Goal: Complete application form: Complete application form

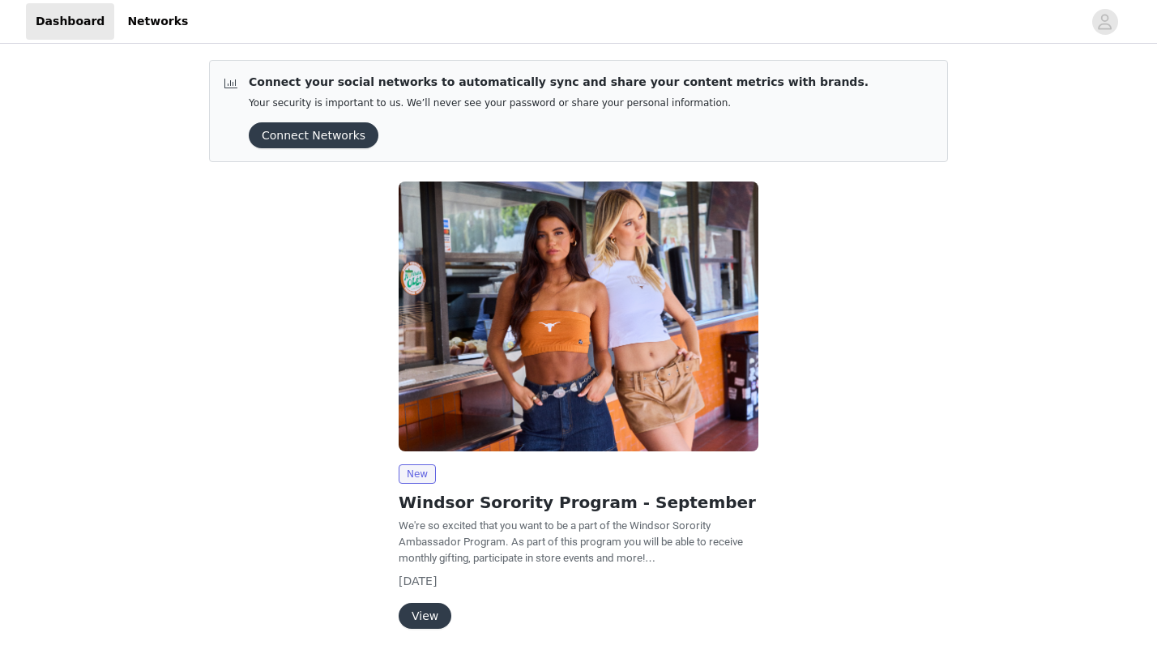
scroll to position [53, 0]
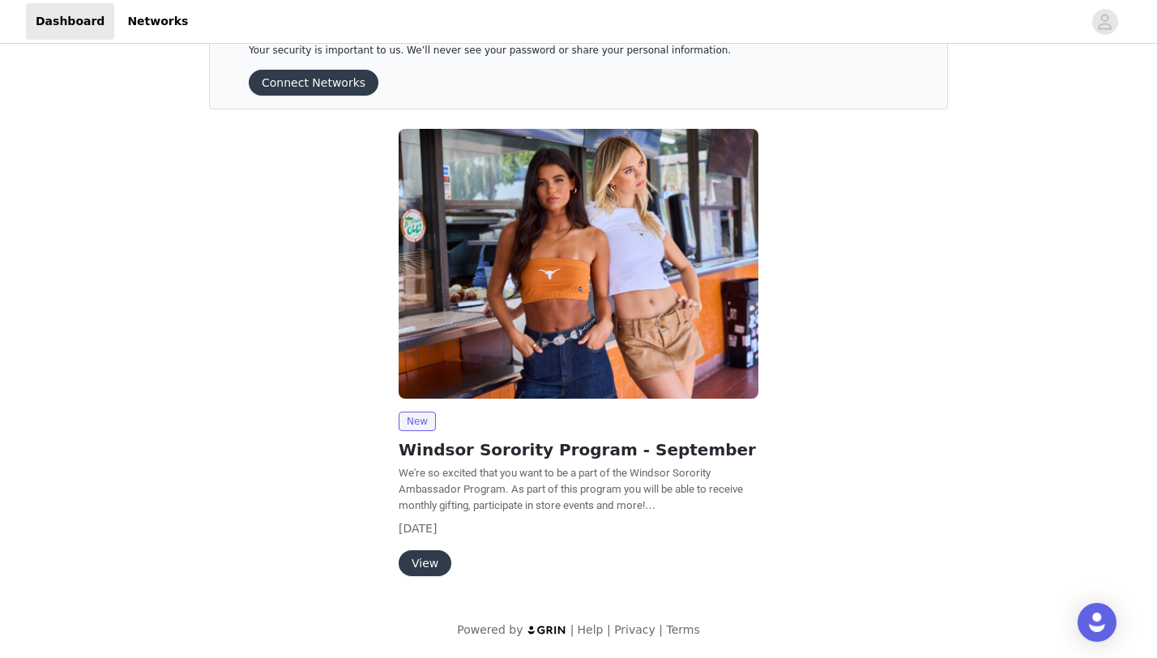
click at [419, 574] on button "View" at bounding box center [425, 563] width 53 height 26
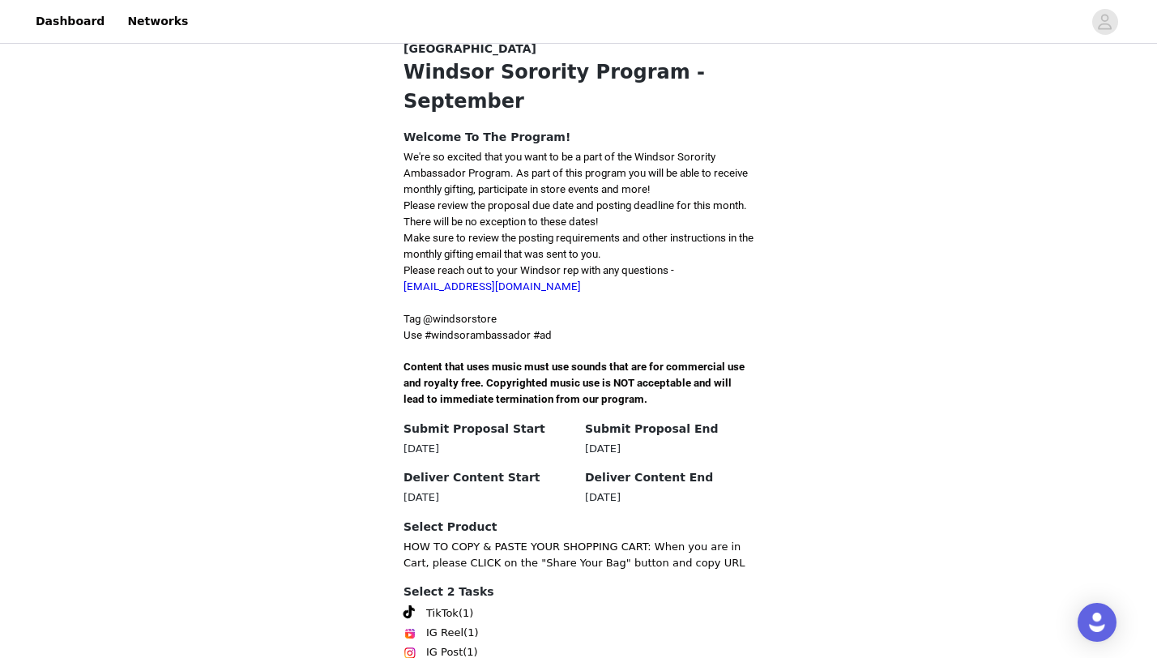
scroll to position [412, 0]
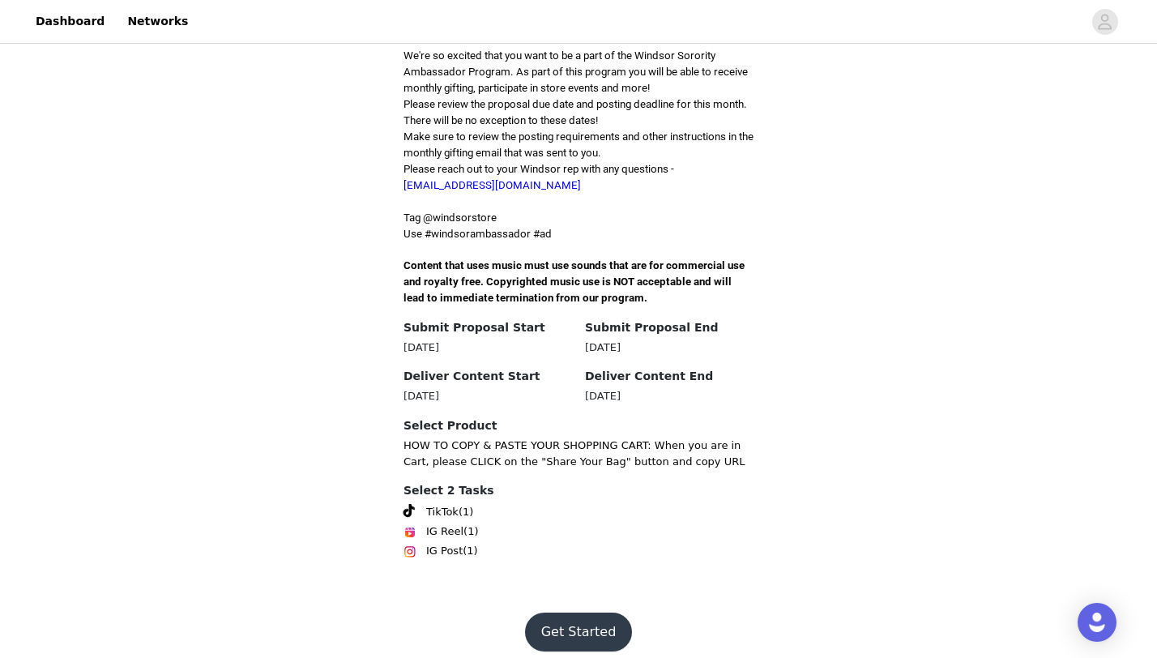
click at [564, 616] on button "Get Started" at bounding box center [579, 632] width 108 height 39
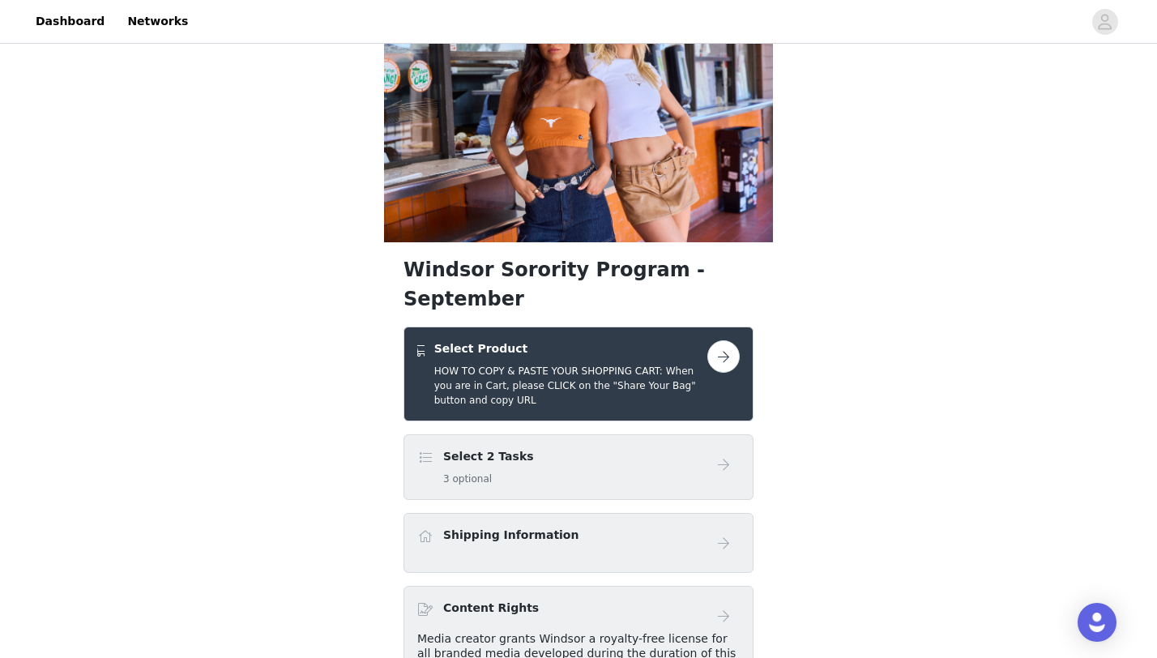
scroll to position [66, 0]
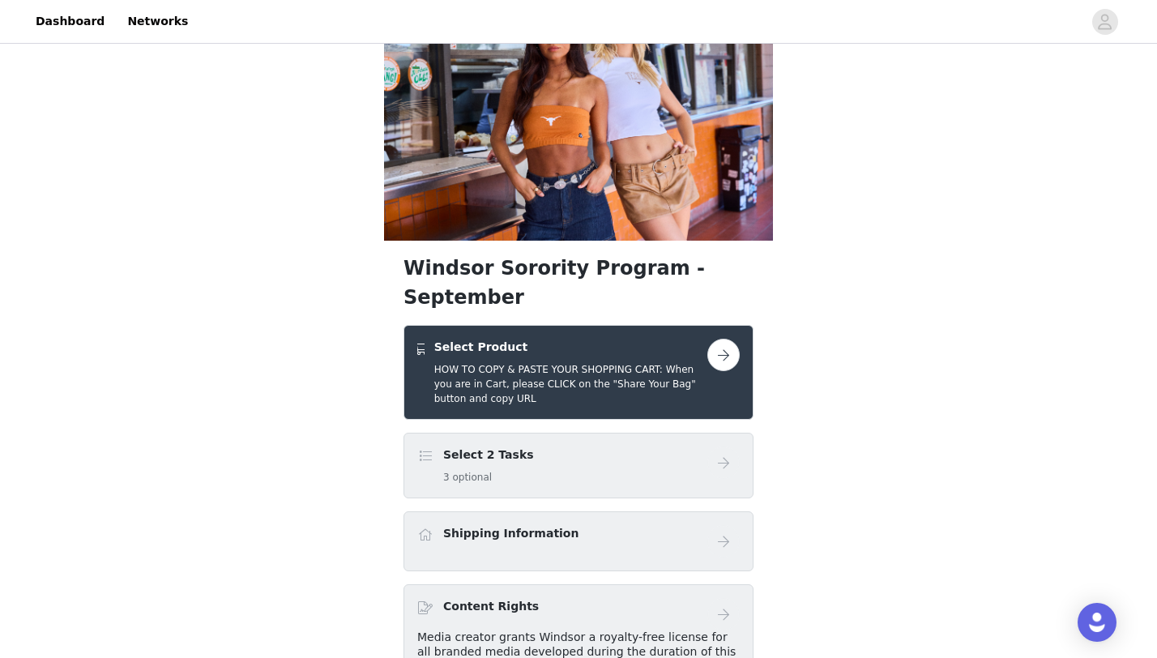
click at [729, 339] on button "button" at bounding box center [723, 355] width 32 height 32
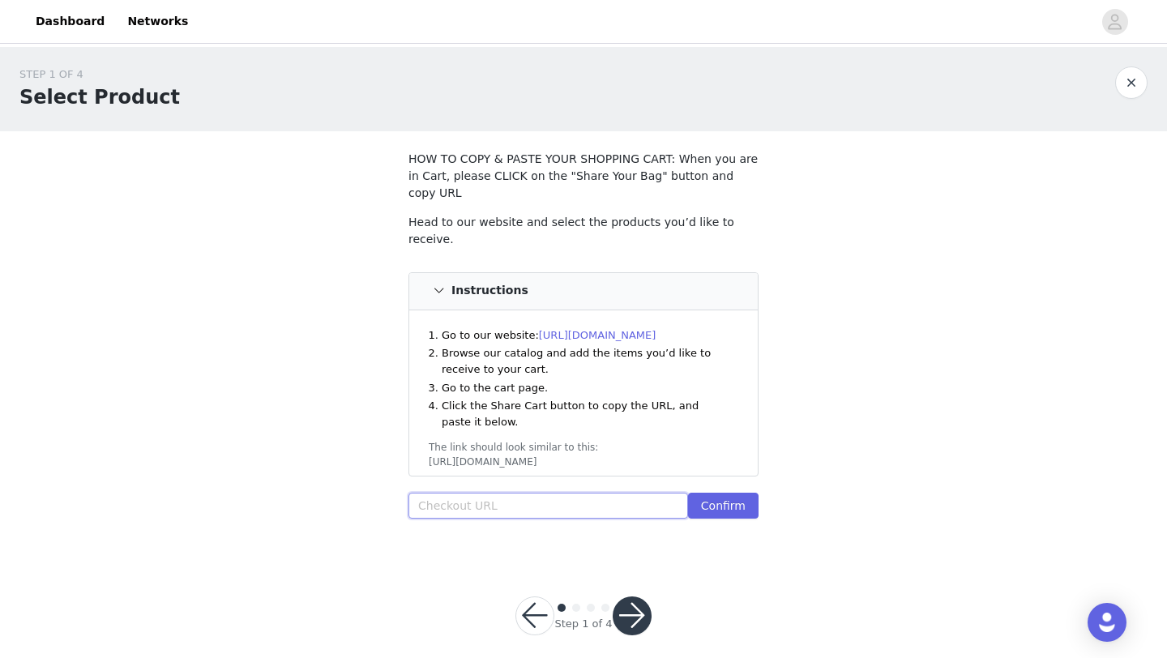
click at [467, 493] on input "text" at bounding box center [548, 506] width 280 height 26
paste input "https://www.windsorstore.com/cart/43374942847027:1,42948131094579:1,42822303318…"
type input "https://www.windsorstore.com/cart/43374942847027:1,42948131094579:1,42822303318…"
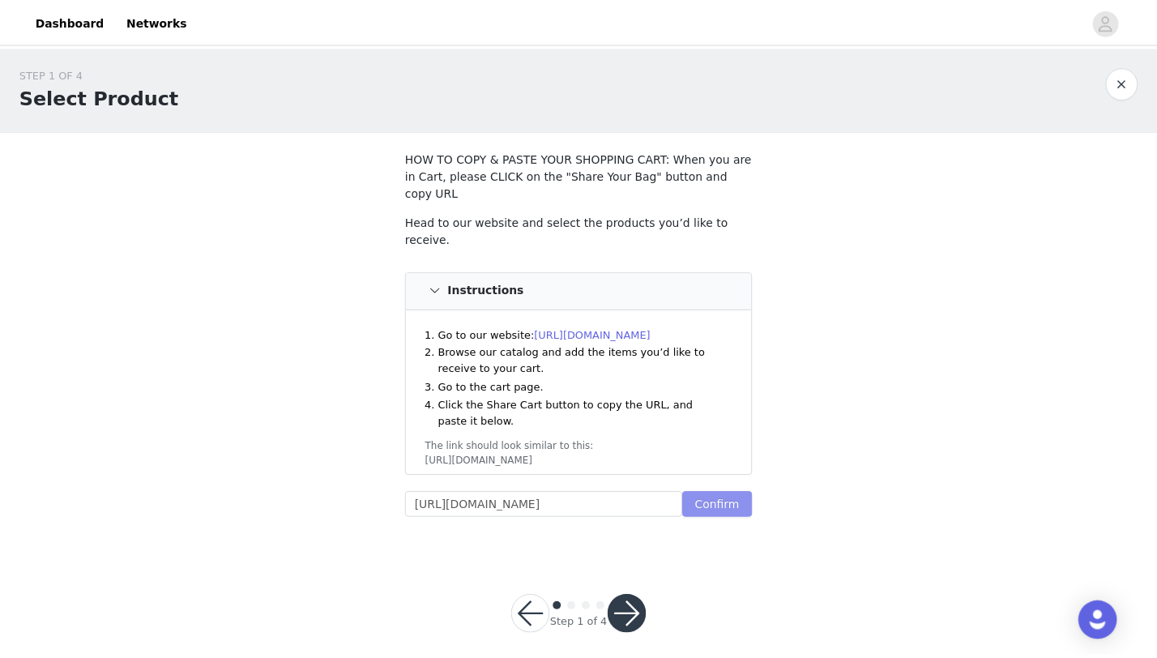
scroll to position [0, 0]
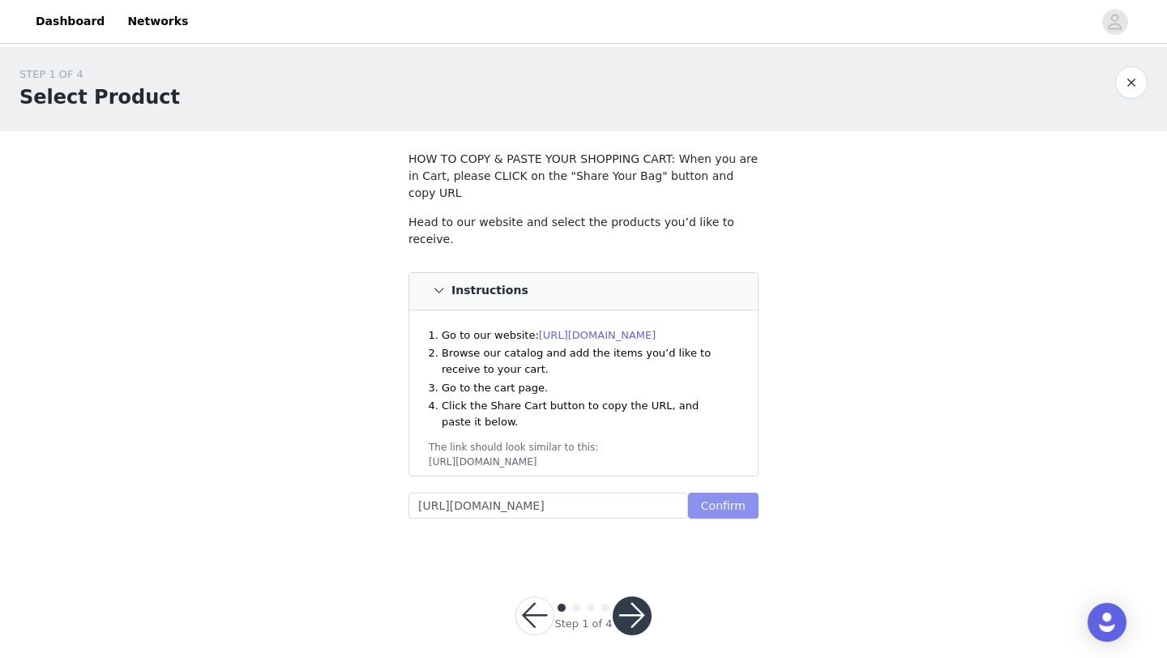
click at [707, 493] on button "Confirm" at bounding box center [723, 506] width 70 height 26
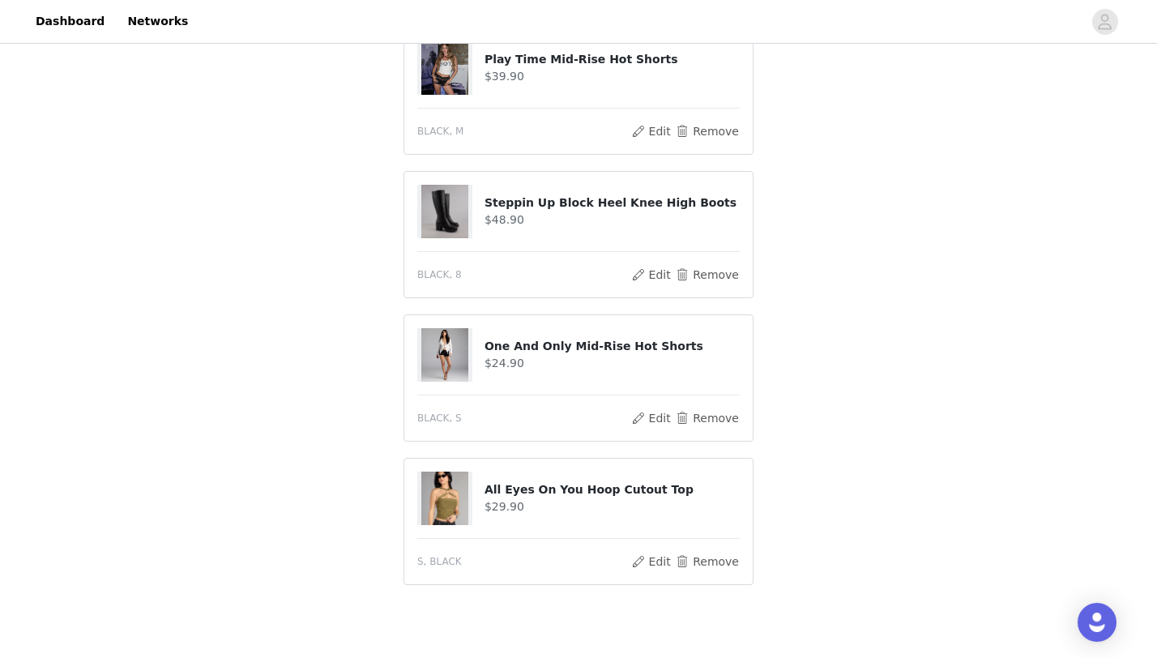
scroll to position [844, 0]
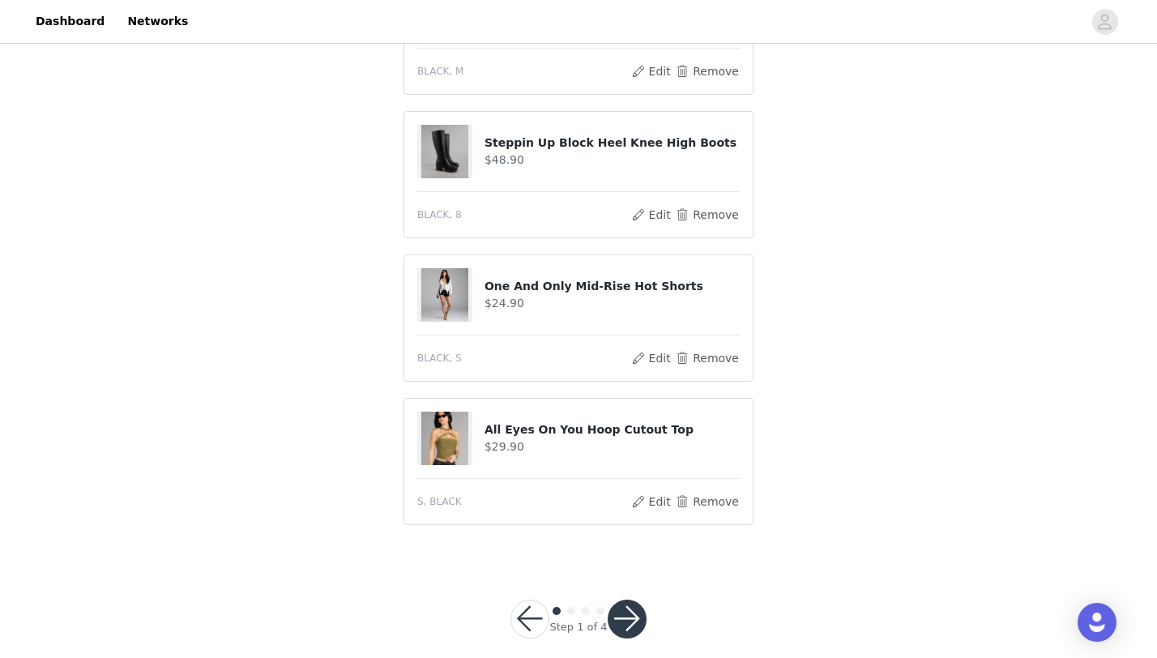
click at [636, 600] on button "button" at bounding box center [627, 619] width 39 height 39
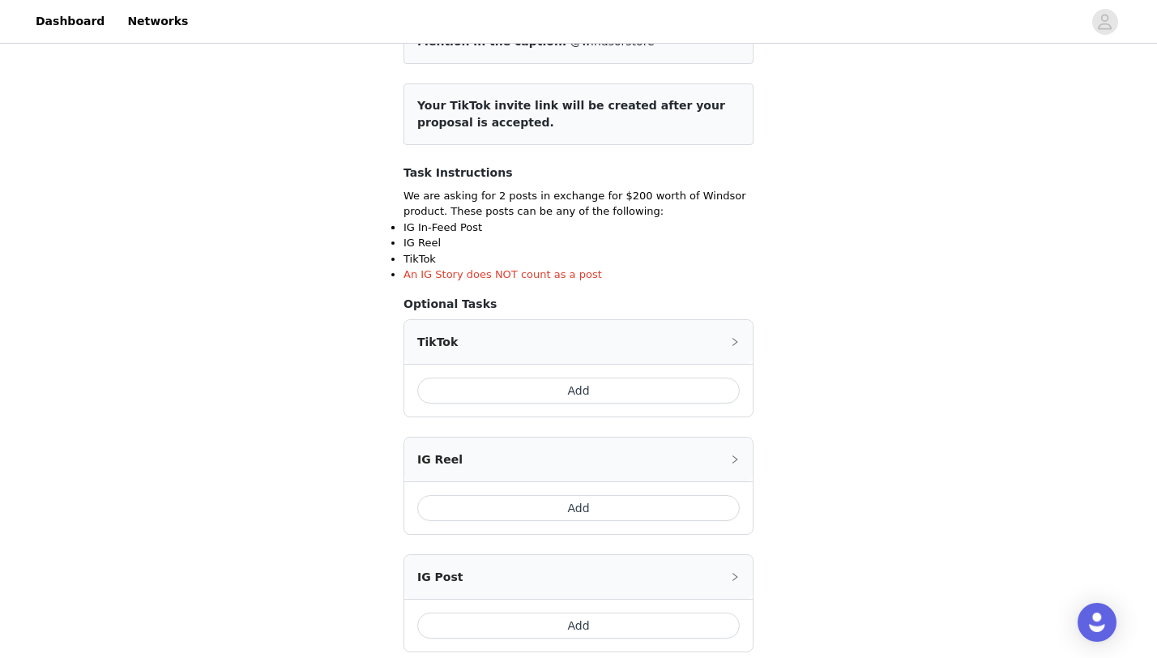
scroll to position [254, 0]
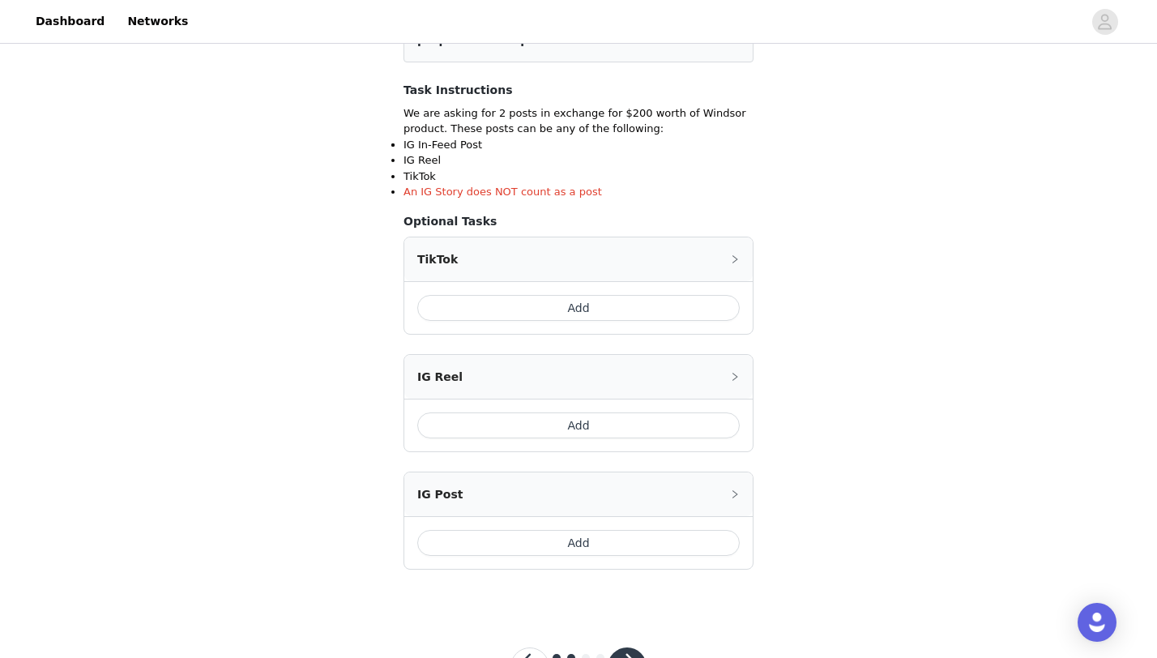
click at [514, 319] on button "Add" at bounding box center [578, 308] width 323 height 26
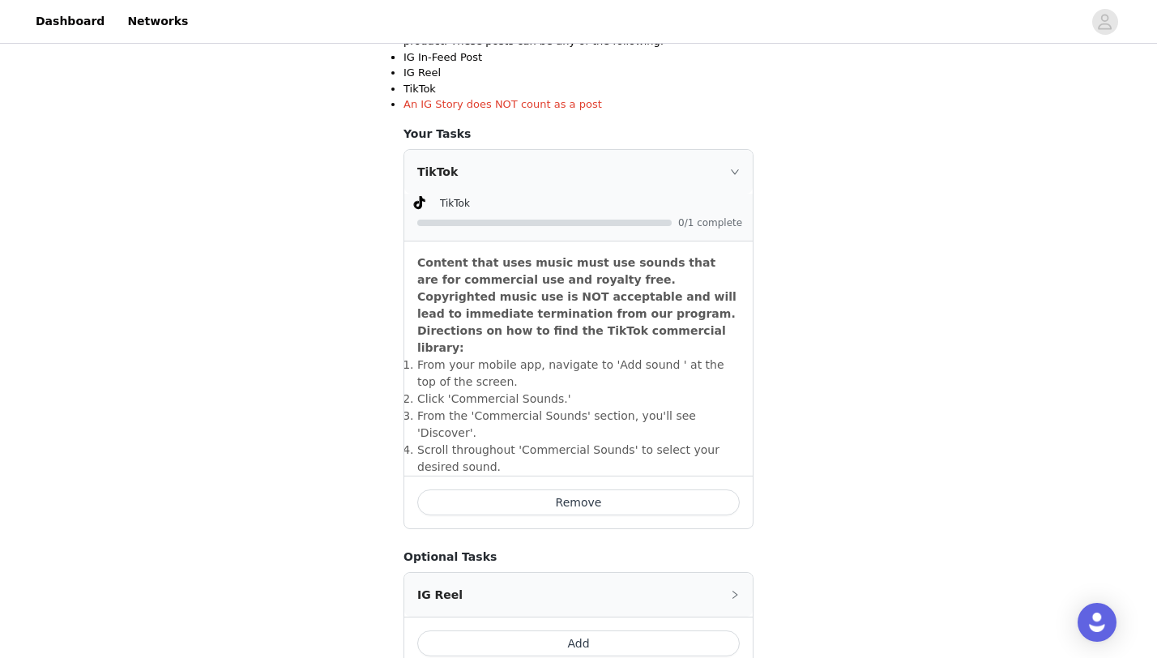
scroll to position [341, 0]
click at [740, 167] on div "TikTok" at bounding box center [578, 173] width 348 height 44
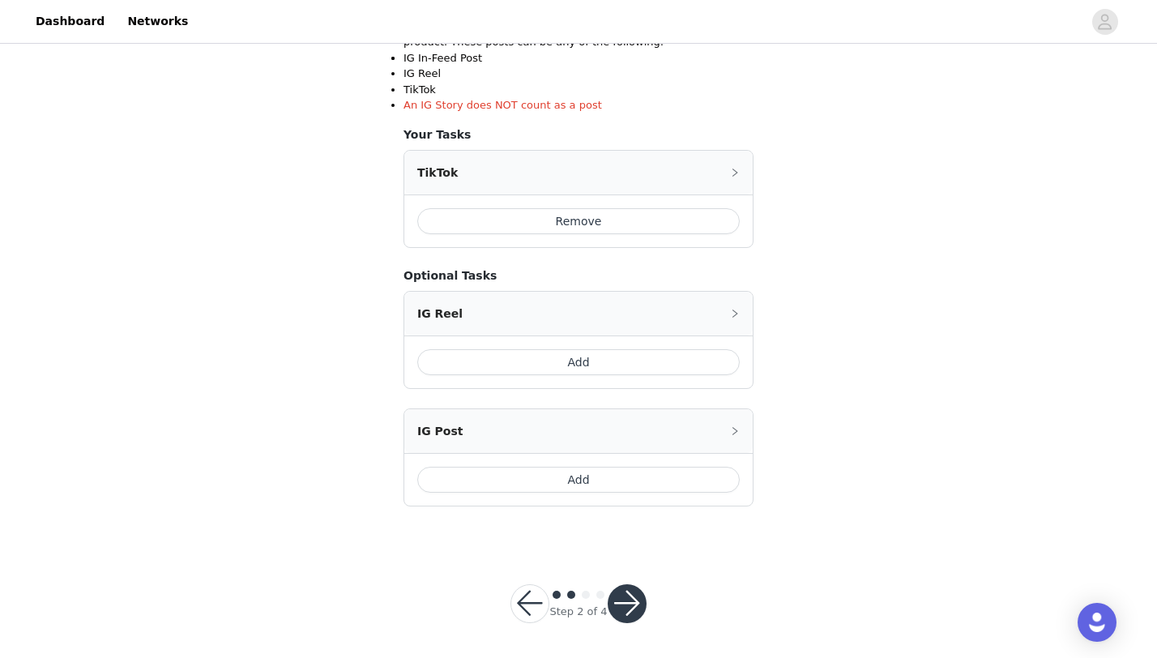
click at [585, 476] on button "Add" at bounding box center [578, 480] width 323 height 26
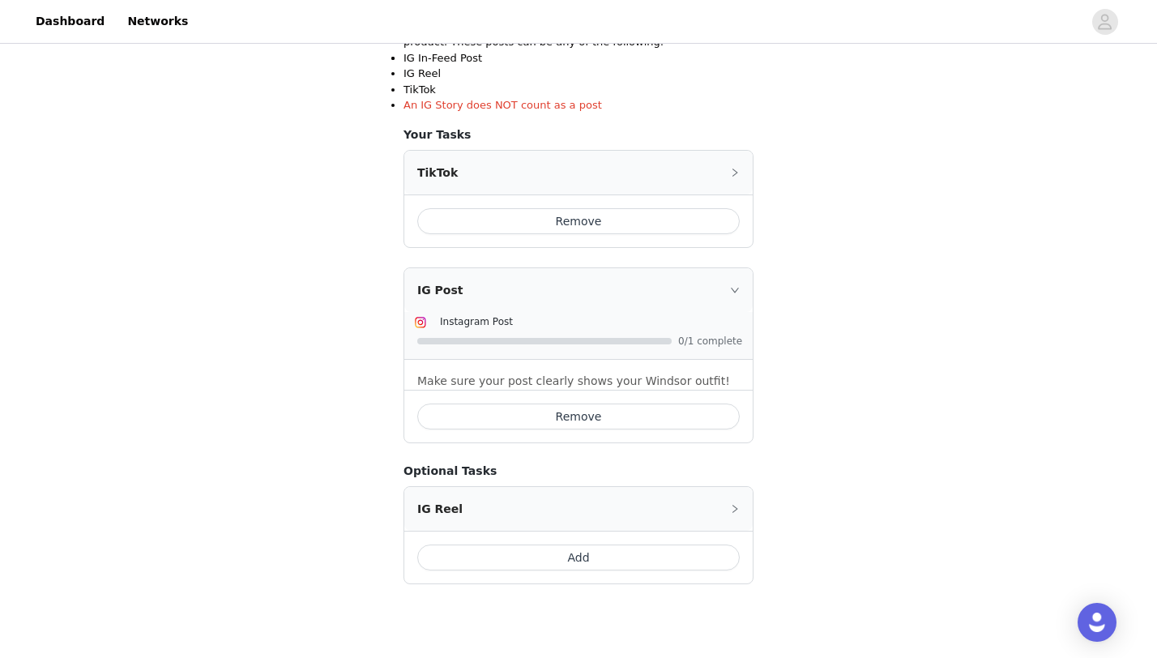
scroll to position [387, 0]
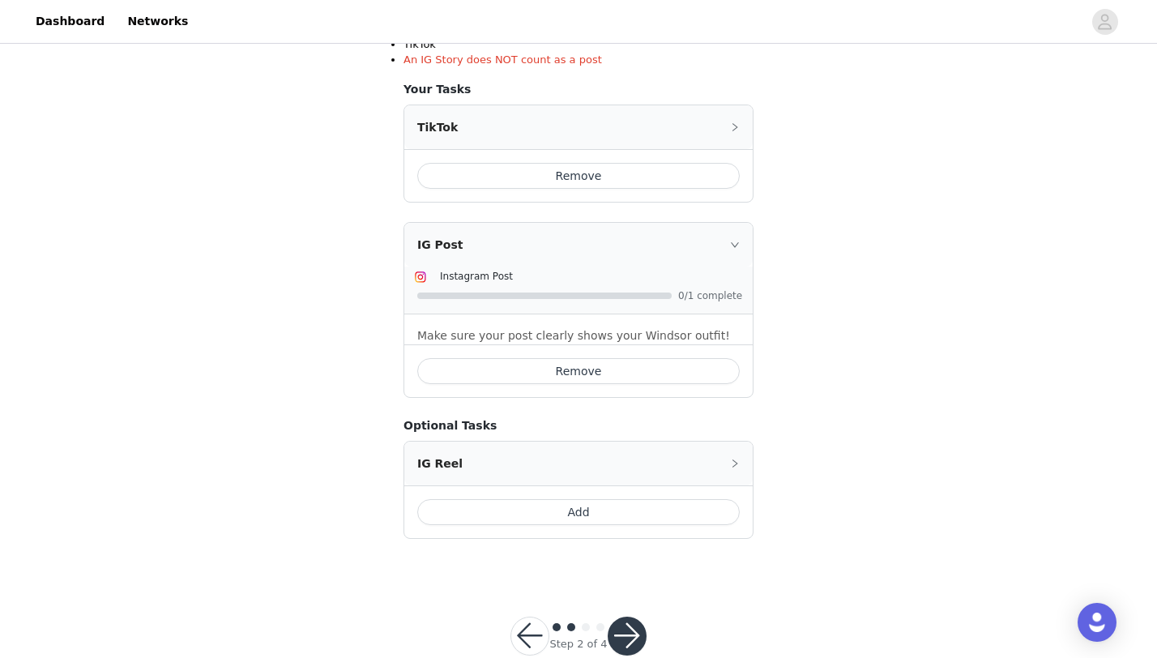
click at [596, 370] on button "Remove" at bounding box center [578, 371] width 323 height 26
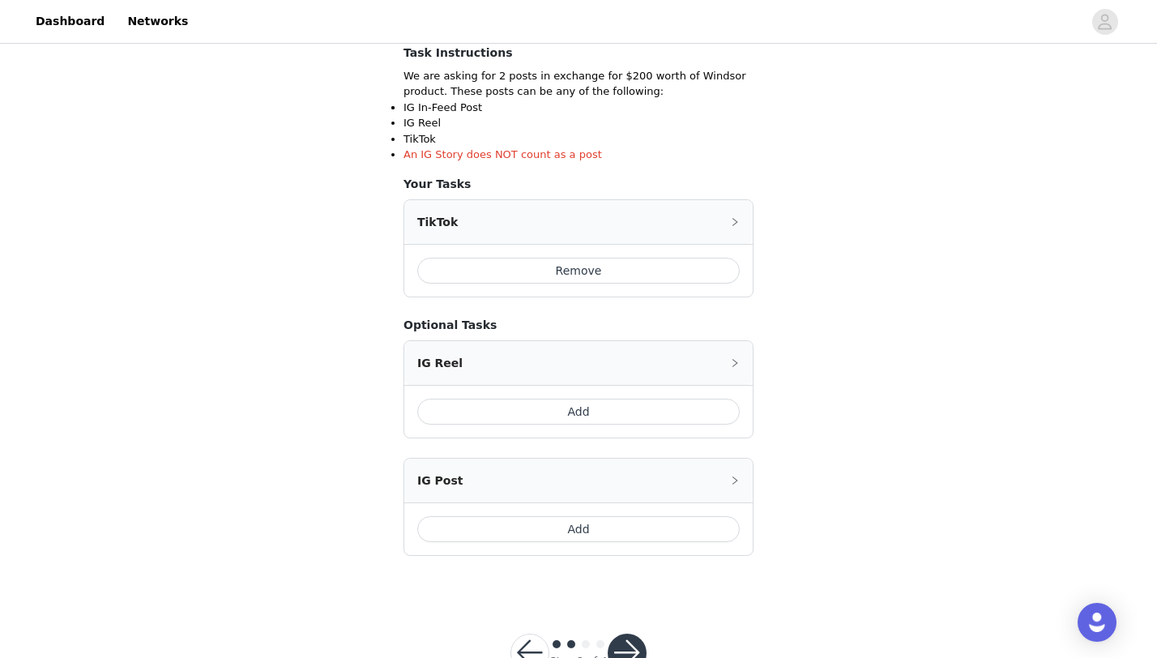
scroll to position [344, 0]
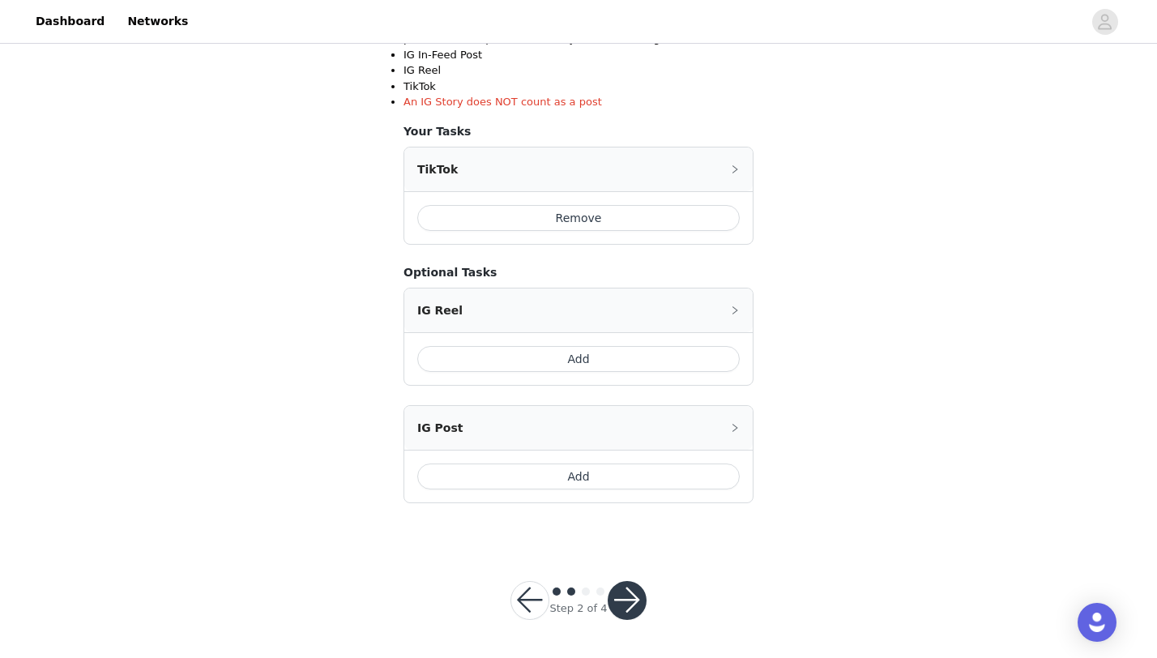
click at [626, 601] on button "button" at bounding box center [627, 600] width 39 height 39
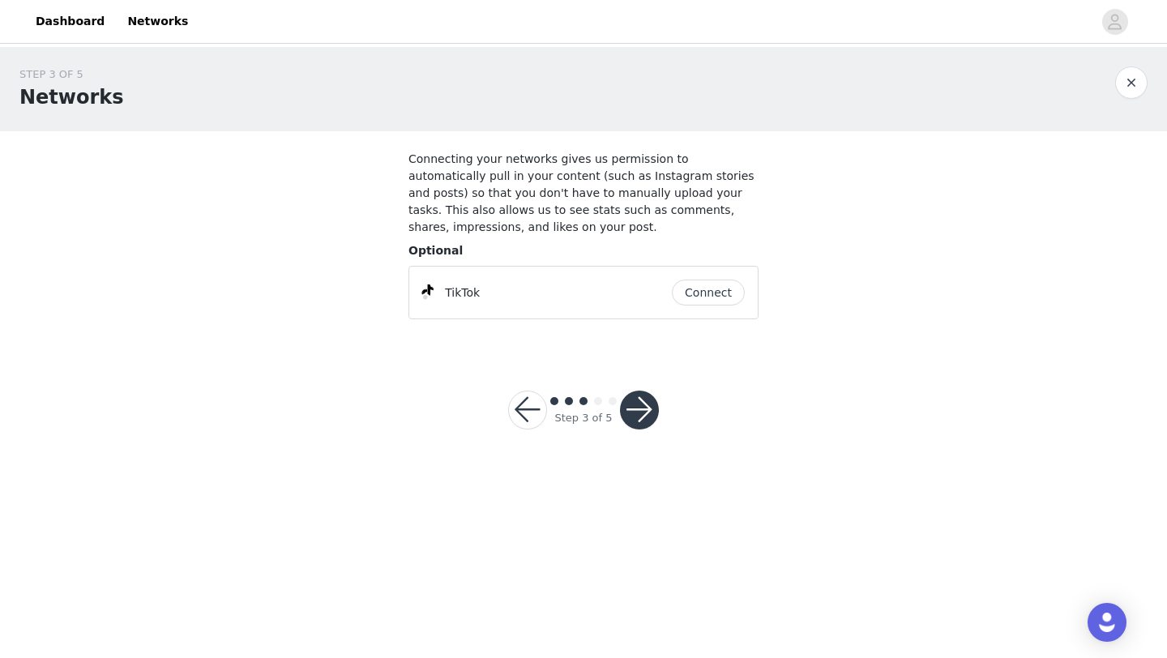
click at [698, 293] on button "Connect" at bounding box center [708, 293] width 73 height 26
click at [636, 404] on button "button" at bounding box center [639, 410] width 39 height 39
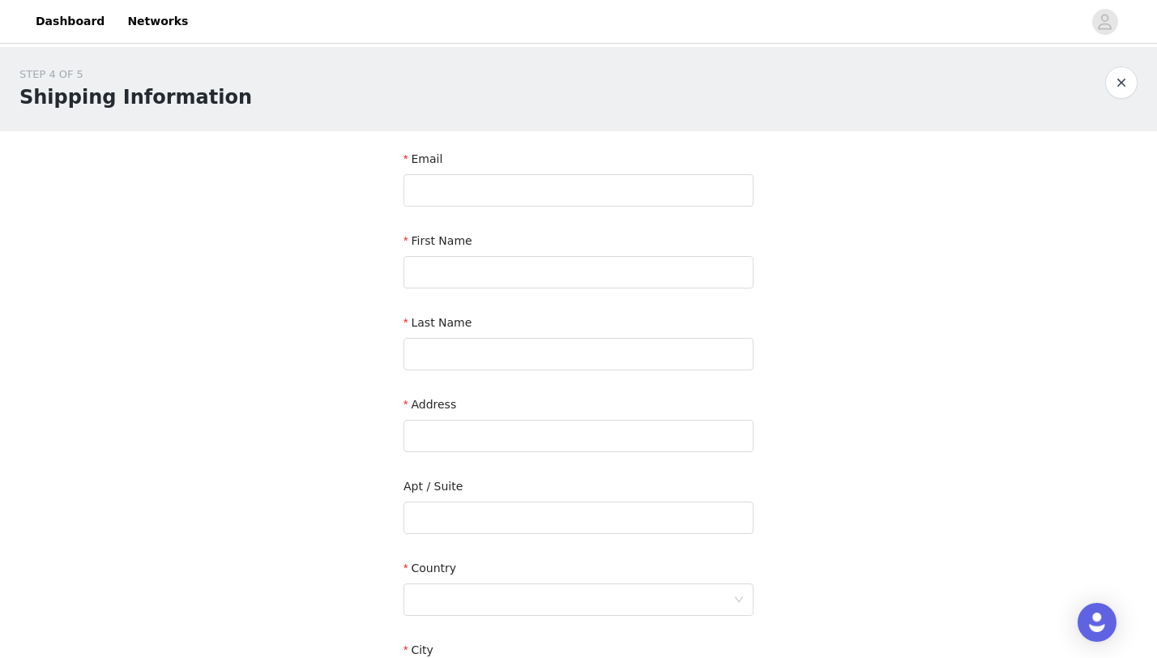
click at [475, 207] on div "Email" at bounding box center [579, 182] width 350 height 62
click at [455, 200] on input "text" at bounding box center [579, 190] width 350 height 32
type input "natalierrye@gmail.com"
type input "Natalie"
type input "Rye"
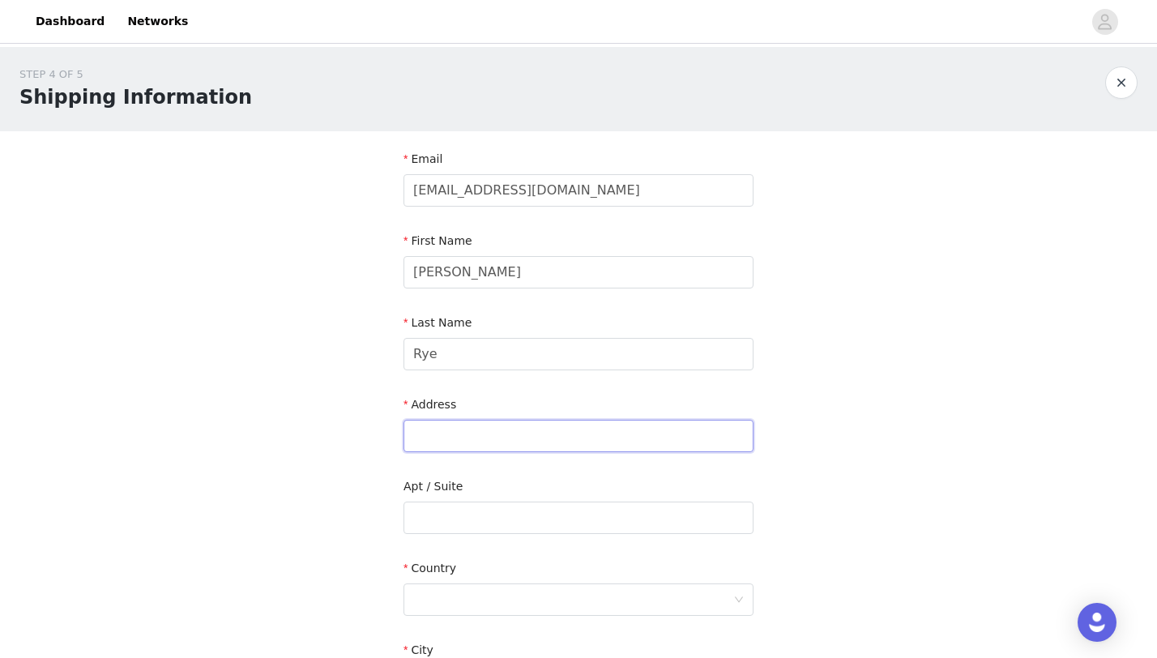
type input "975 S Rural Rd"
type input "Tempe"
type input "85281"
type input "6128016785"
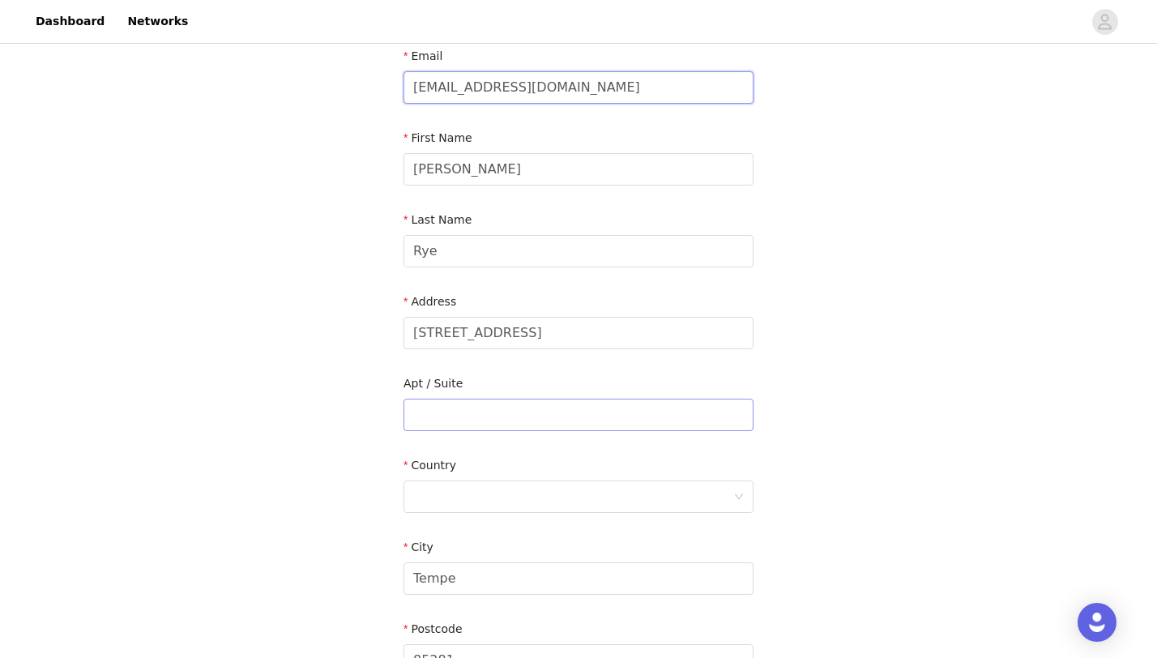
scroll to position [104, 0]
click at [528, 348] on div "Address 975 S Rural Rd" at bounding box center [579, 324] width 350 height 62
click at [525, 339] on input "975 S Rural Rd" at bounding box center [579, 332] width 350 height 32
type input "975 S Rural Rd"
click at [453, 421] on input "text" at bounding box center [579, 414] width 350 height 32
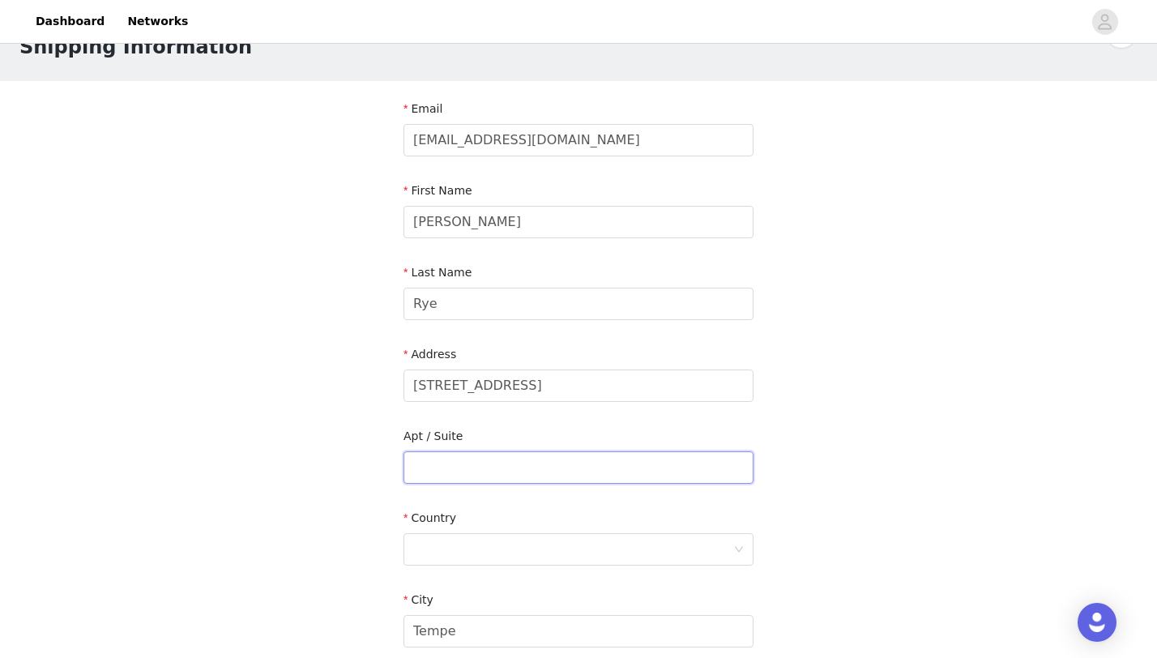
scroll to position [62, 0]
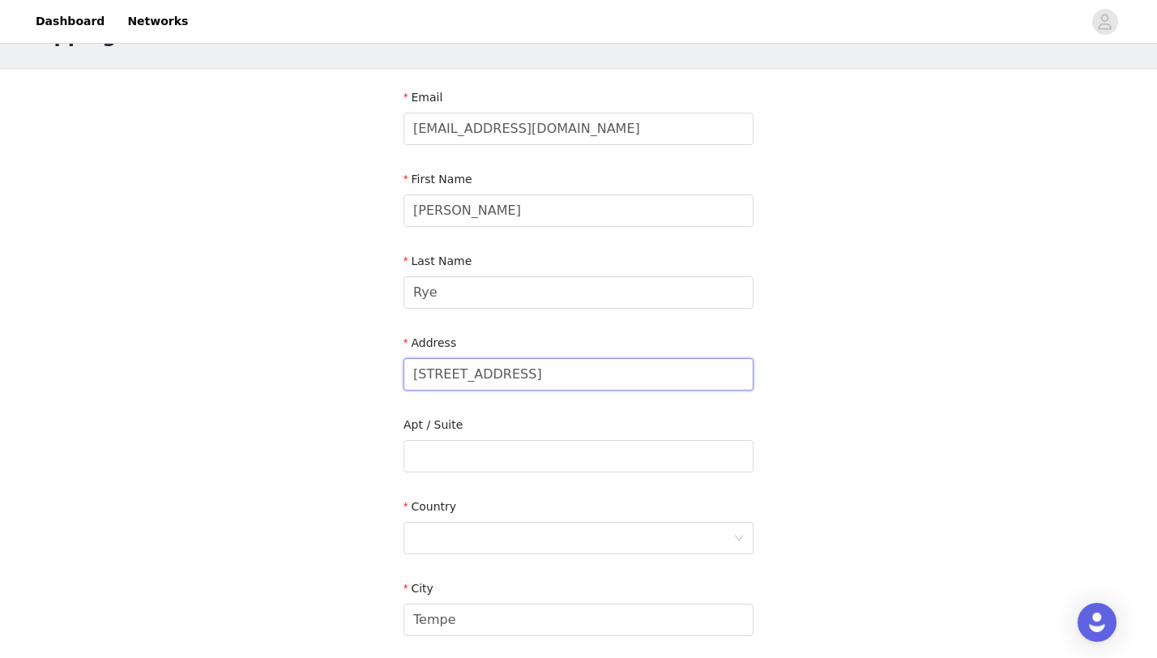
drag, startPoint x: 554, startPoint y: 370, endPoint x: 307, endPoint y: 368, distance: 247.2
click at [309, 376] on div "STEP 4 OF 5 Shipping Information Email natalierrye@gmail.com First Name Natalie…" at bounding box center [578, 415] width 1157 height 860
paste input "734 W Alameda Dr,"
type input "734 W Alameda Dr"
click at [459, 456] on input "text" at bounding box center [579, 456] width 350 height 32
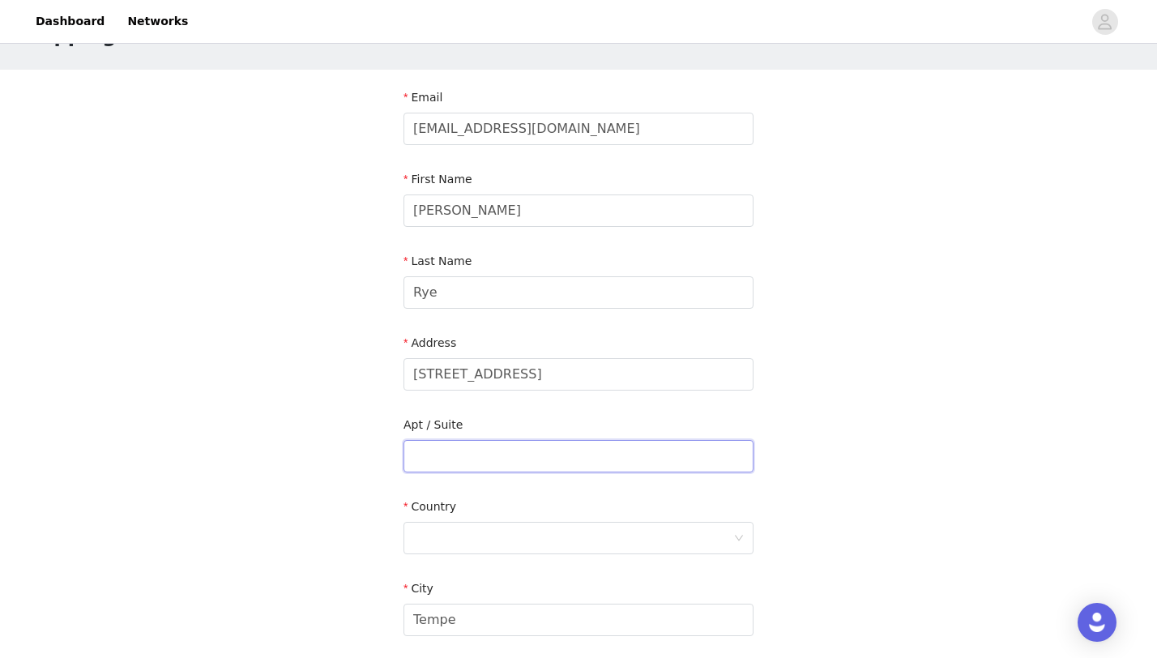
paste input "HAV3243,"
type input "HAV3243"
click at [454, 515] on div "Country" at bounding box center [579, 509] width 350 height 23
click at [454, 529] on div at bounding box center [573, 538] width 320 height 31
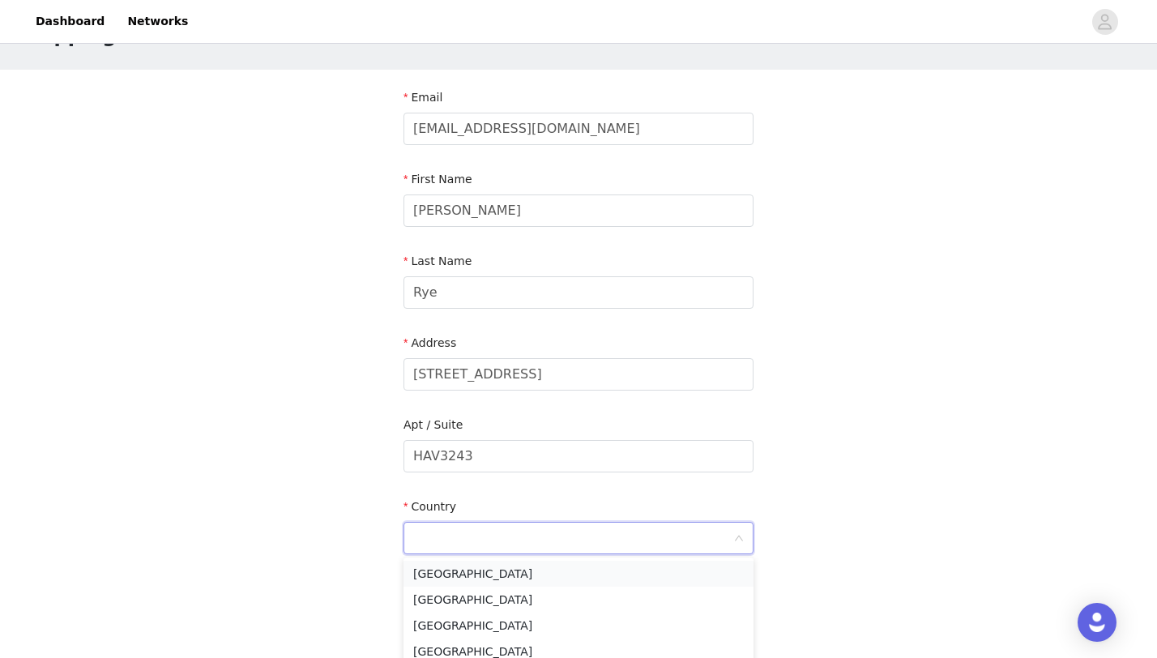
click at [463, 566] on li "[GEOGRAPHIC_DATA]" at bounding box center [579, 574] width 350 height 26
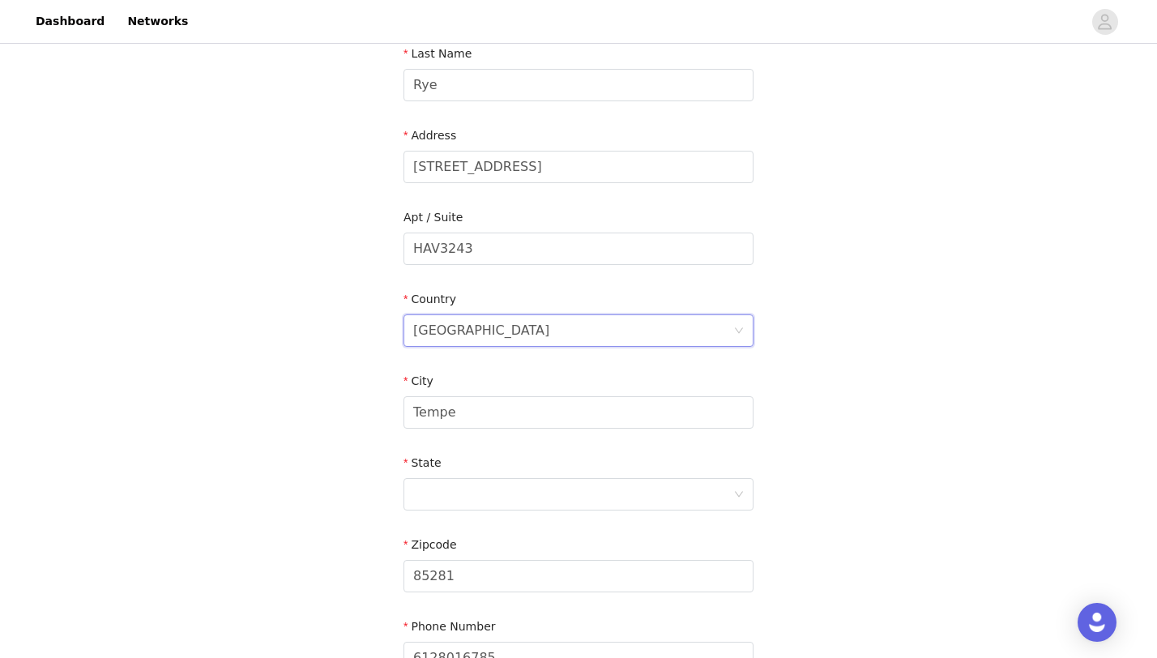
scroll to position [268, 0]
click at [469, 508] on div at bounding box center [573, 495] width 320 height 31
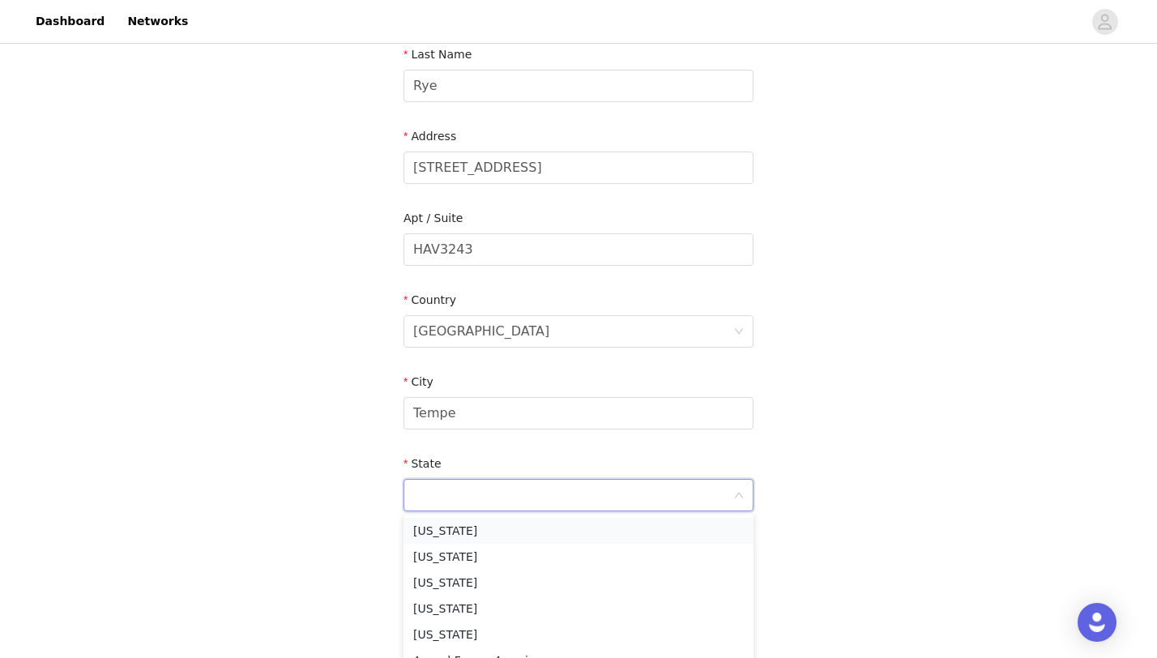
type input "Arizona"
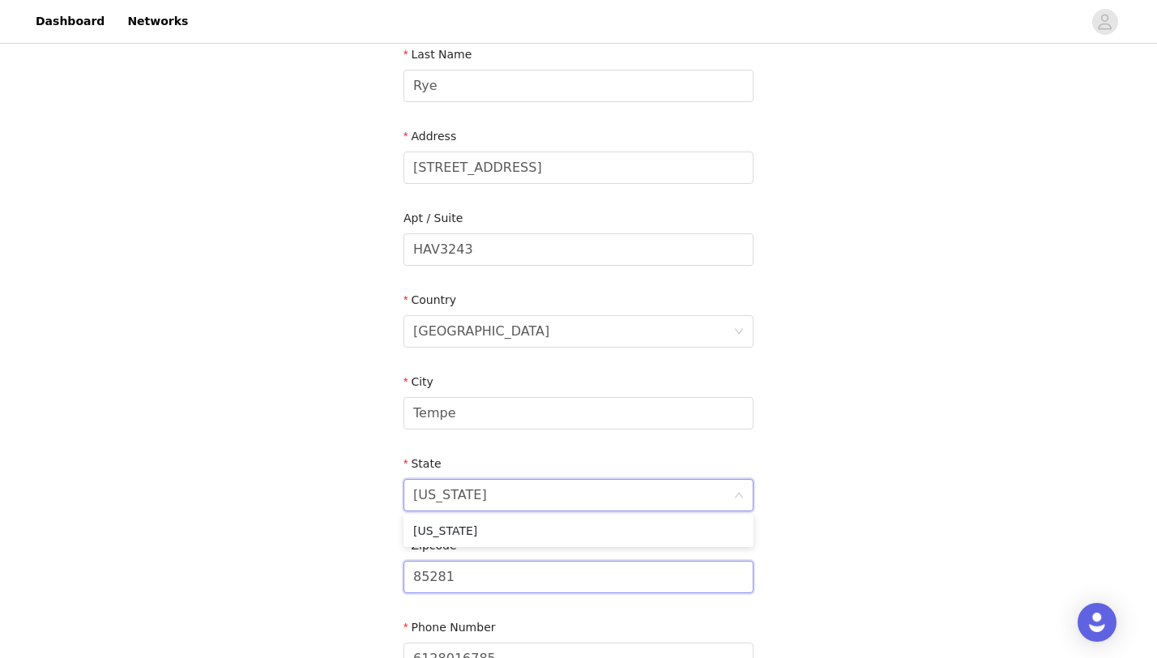
click at [484, 580] on input "85281" at bounding box center [579, 577] width 350 height 32
type input "85282"
click at [888, 505] on div "STEP 4 OF 5 Shipping Information Email natalierrye@gmail.com First Name Natalie…" at bounding box center [578, 250] width 1157 height 942
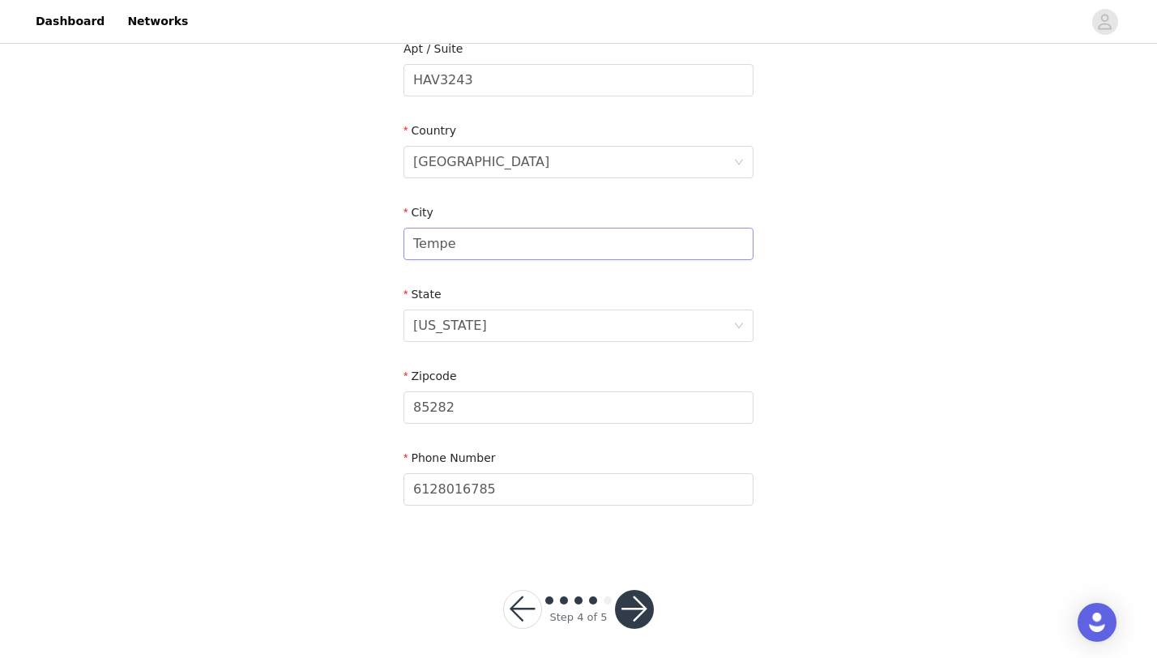
scroll to position [446, 0]
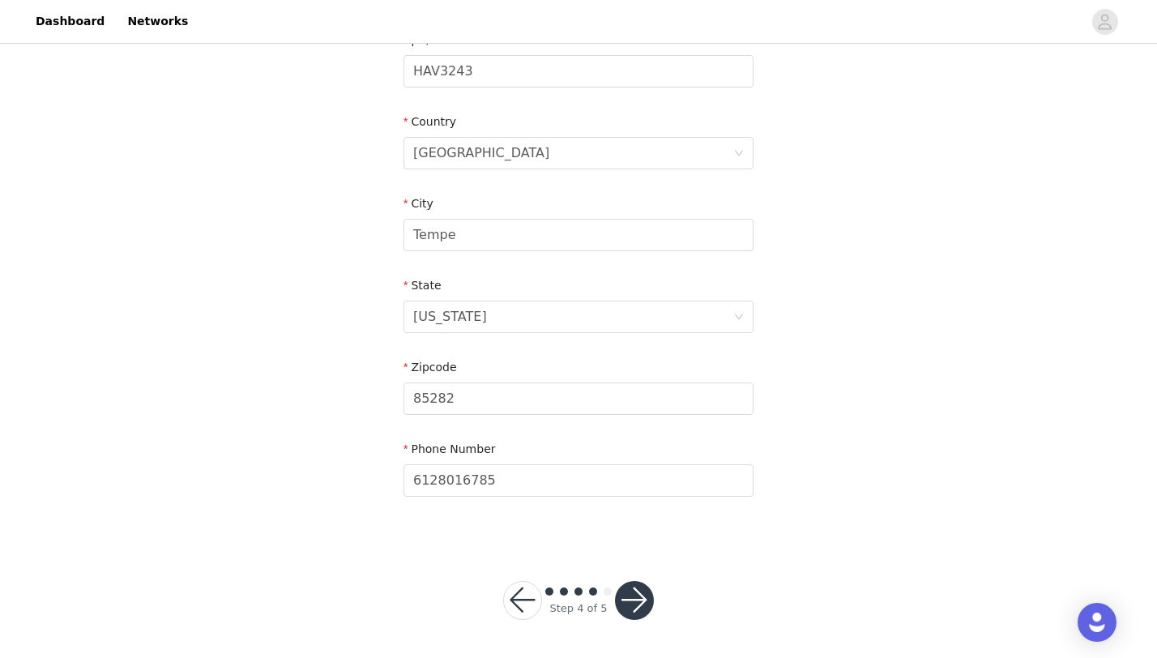
click at [631, 598] on button "button" at bounding box center [634, 600] width 39 height 39
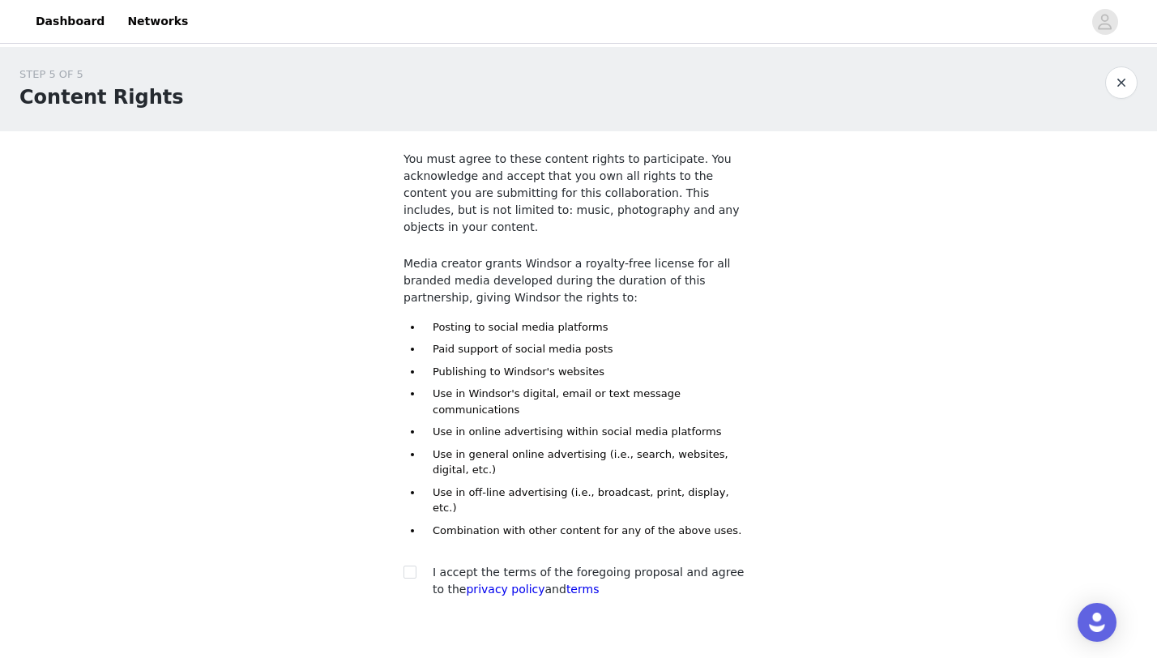
scroll to position [53, 0]
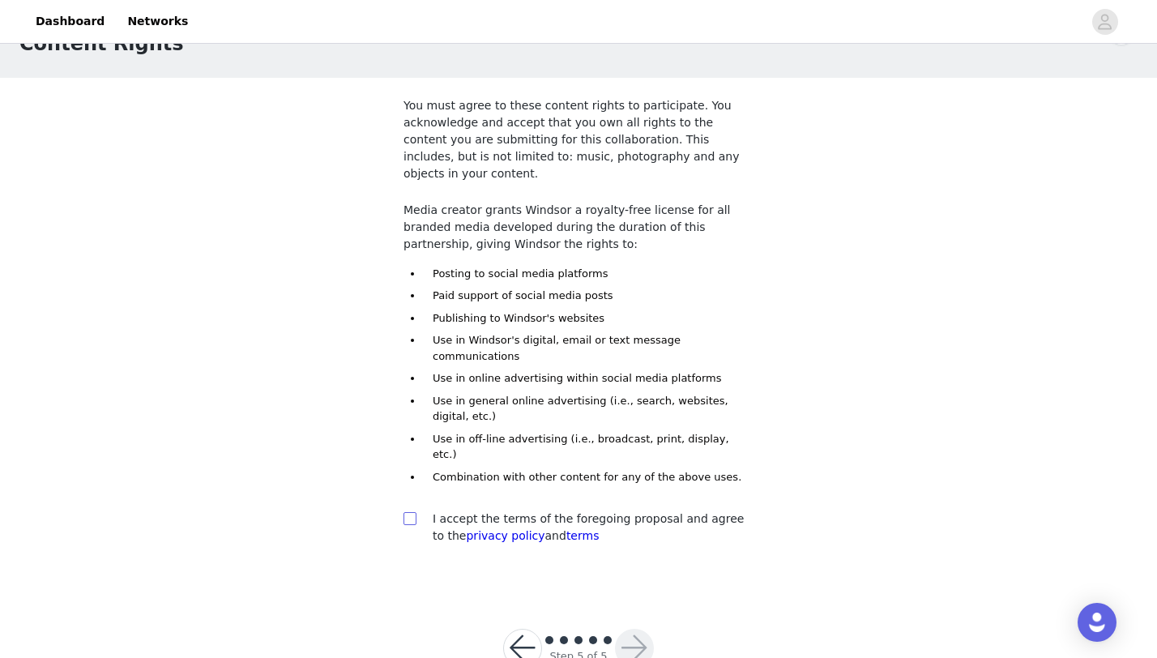
click at [412, 512] on input "checkbox" at bounding box center [409, 517] width 11 height 11
checkbox input "true"
click at [622, 629] on div at bounding box center [634, 648] width 39 height 39
click at [639, 629] on button "button" at bounding box center [634, 648] width 39 height 39
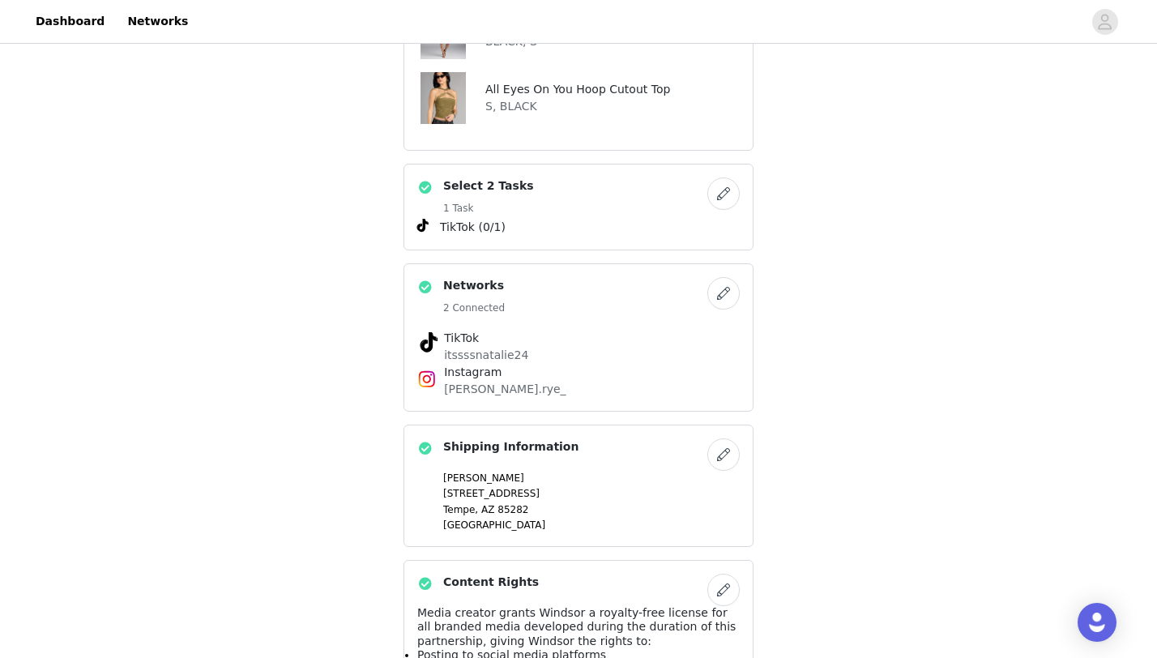
scroll to position [699, 0]
click at [725, 175] on button "button" at bounding box center [723, 191] width 32 height 32
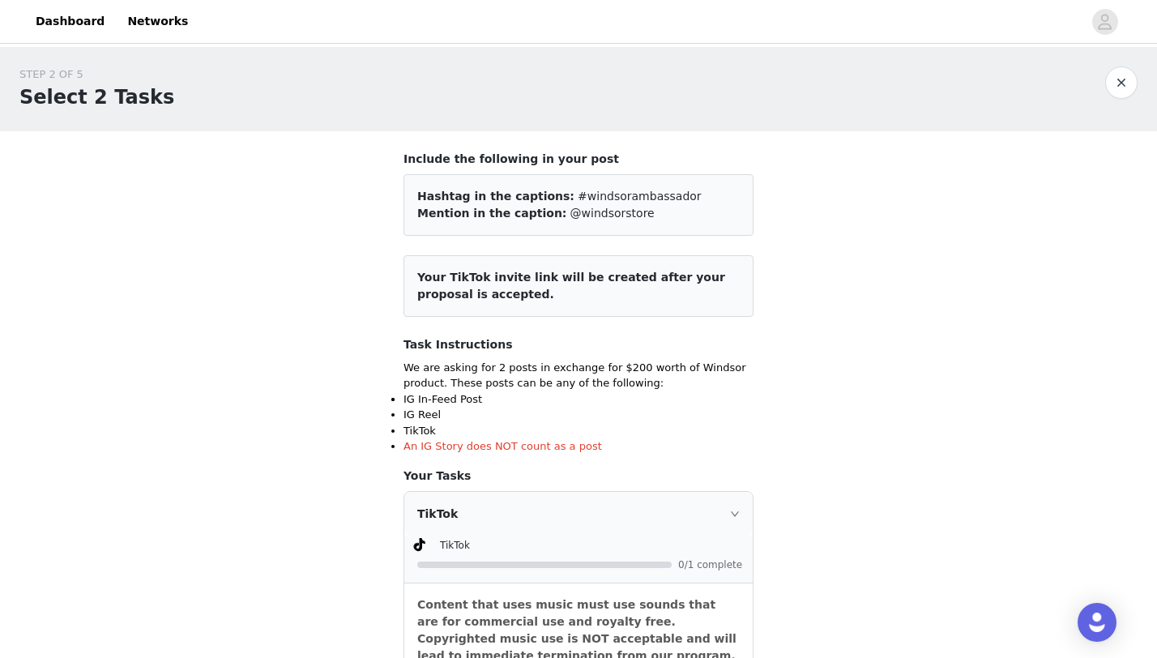
scroll to position [592, 0]
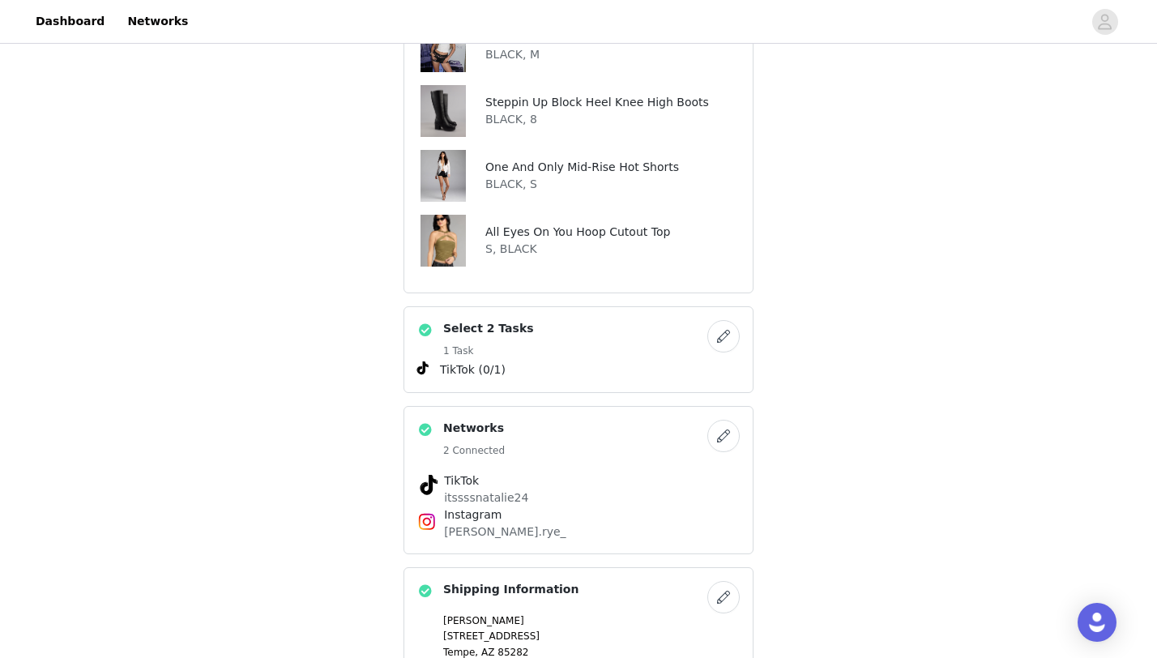
scroll to position [579, 0]
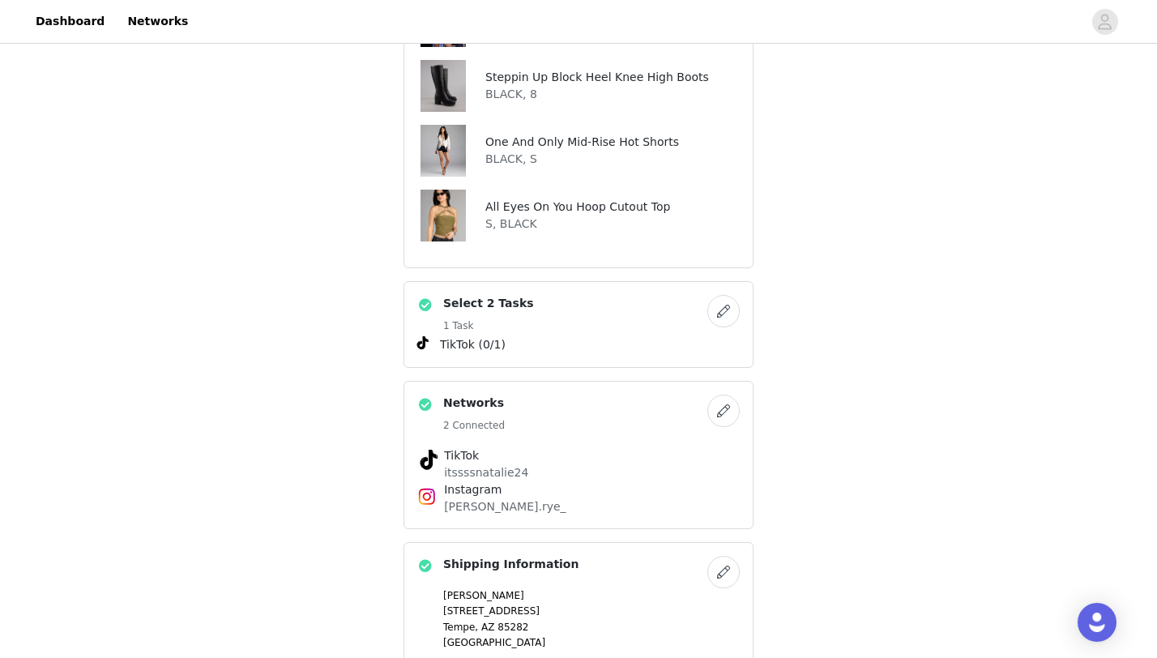
click at [716, 295] on button "button" at bounding box center [723, 311] width 32 height 32
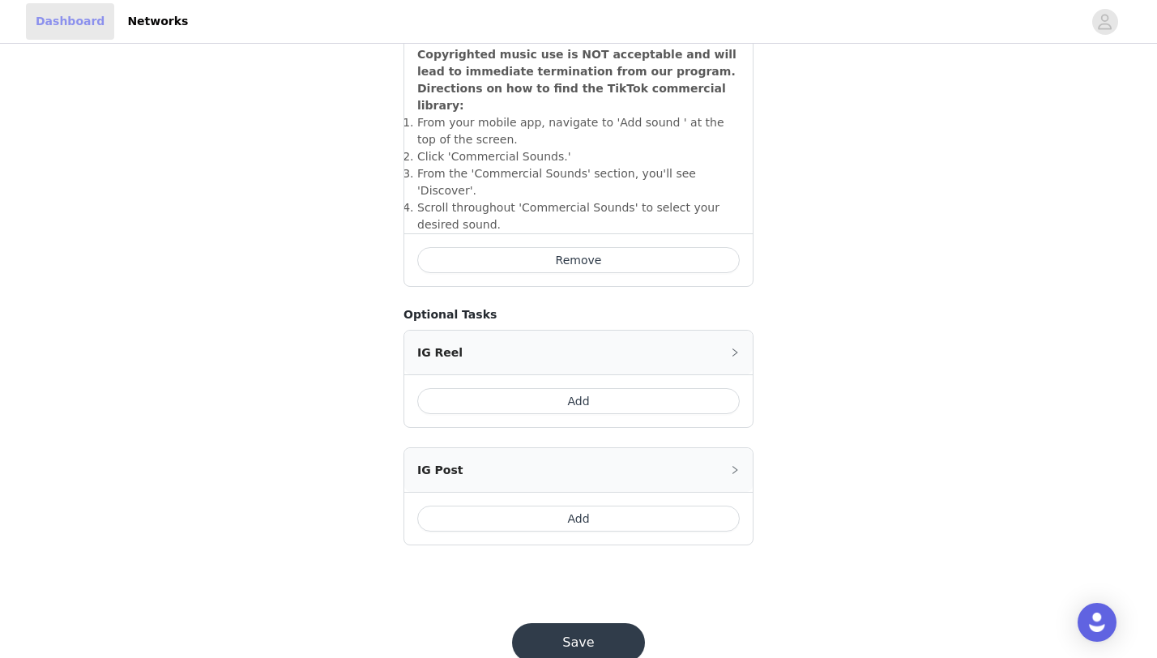
scroll to position [579, 0]
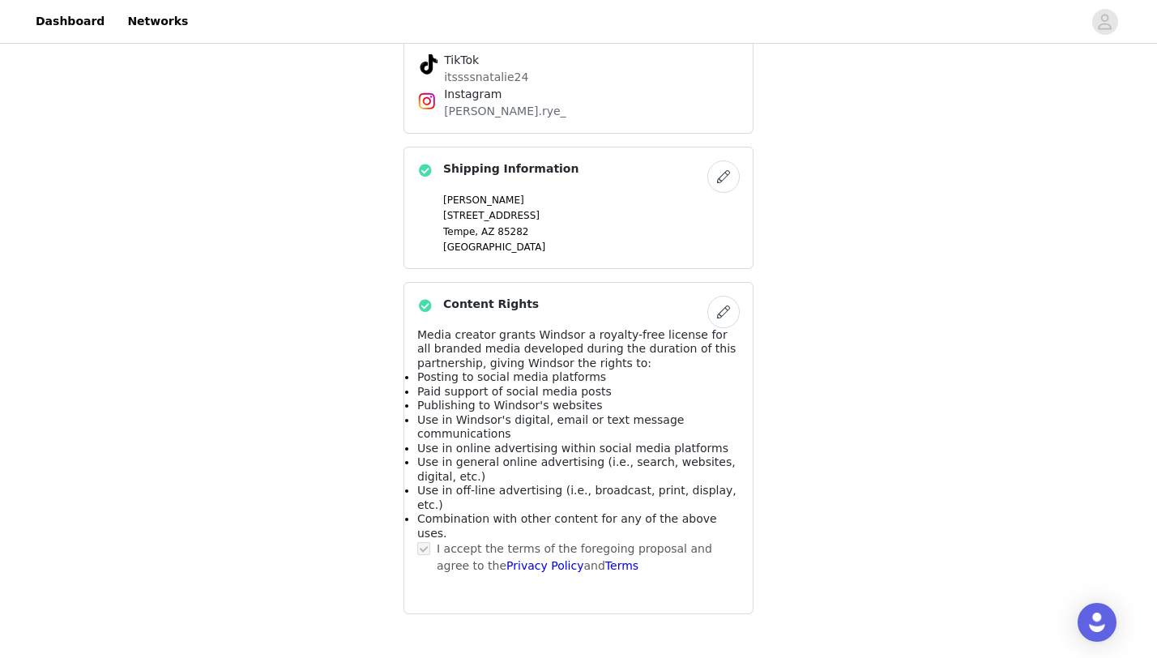
scroll to position [1010, 0]
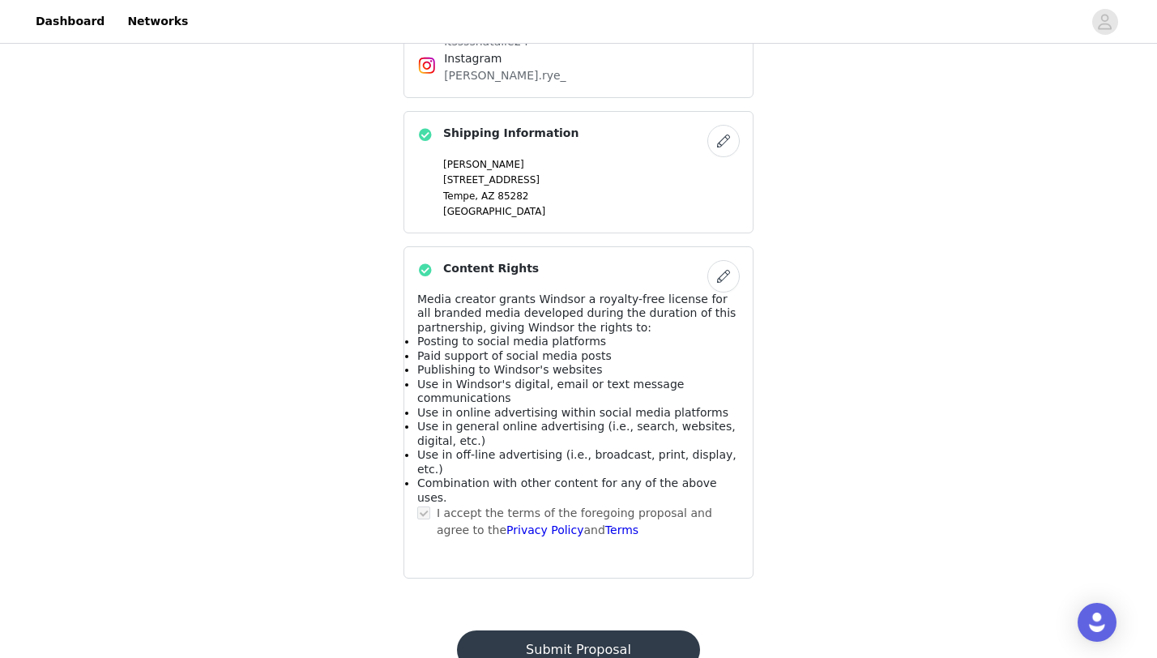
click at [543, 630] on button "Submit Proposal" at bounding box center [578, 649] width 242 height 39
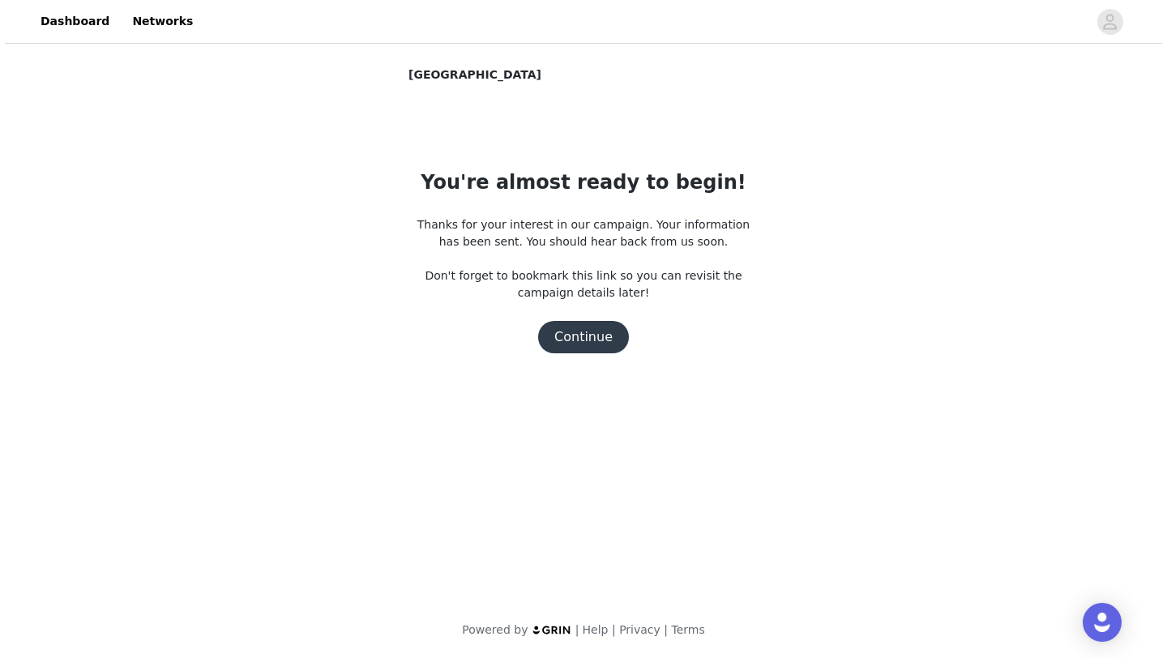
scroll to position [0, 0]
click at [576, 338] on button "Continue" at bounding box center [583, 337] width 91 height 32
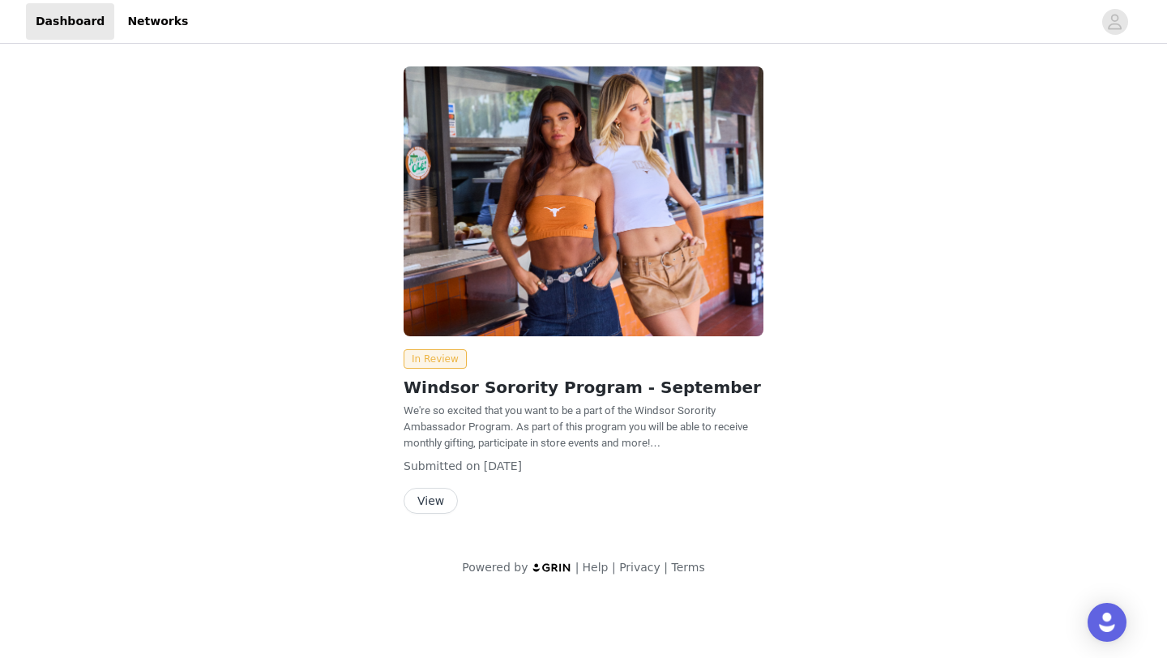
click at [426, 510] on button "View" at bounding box center [431, 501] width 54 height 26
